Goal: Navigation & Orientation: Go to known website

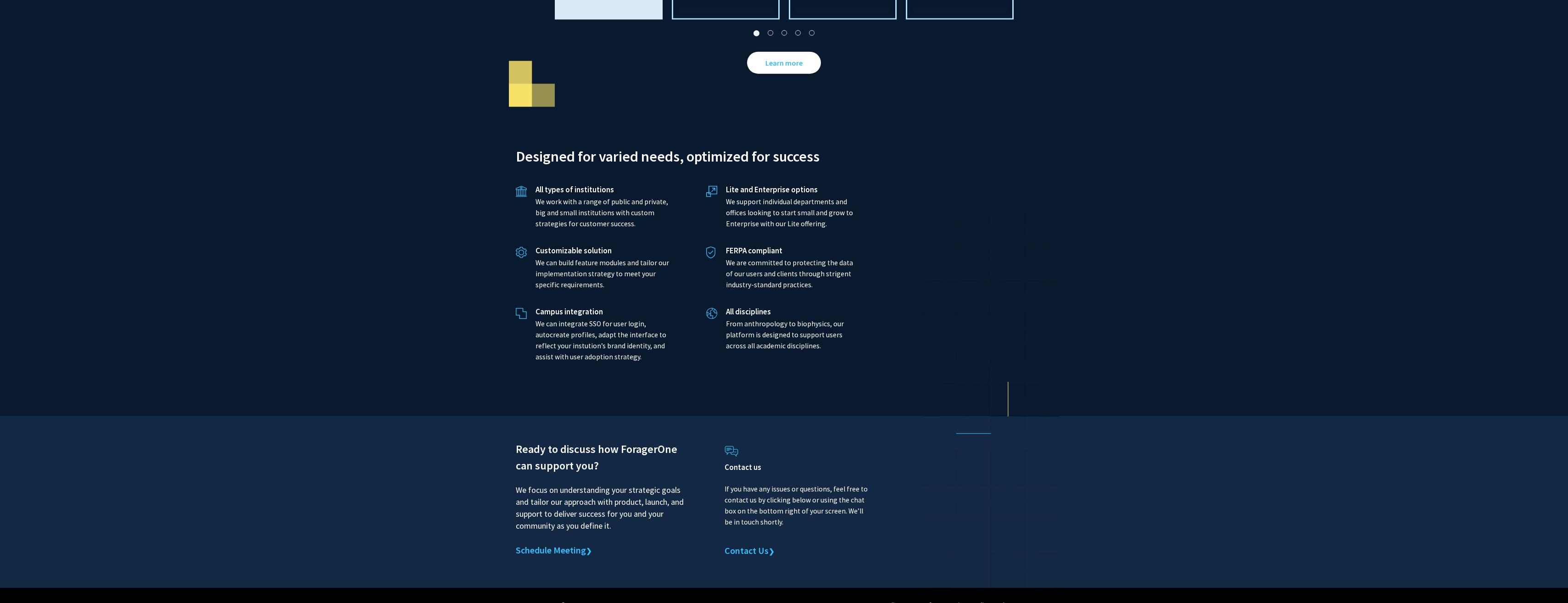
scroll to position [1900, 0]
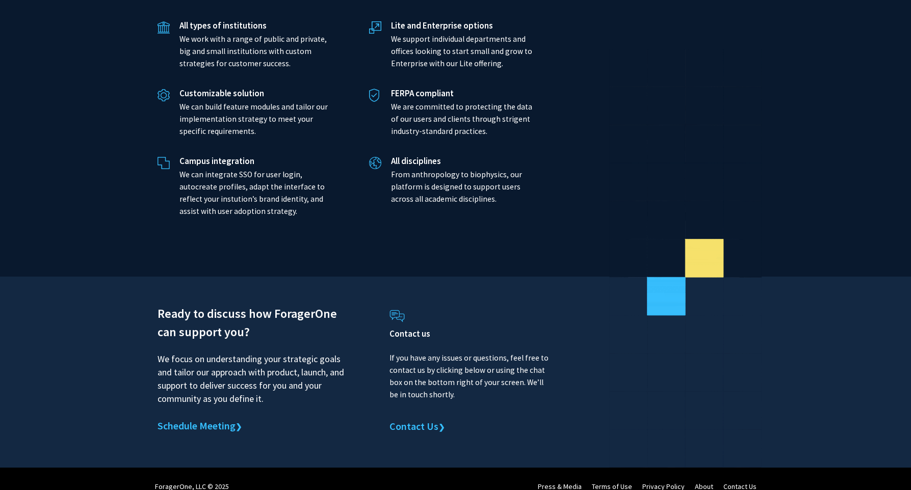
scroll to position [2290, 0]
